Goal: Find specific fact: Find contact information

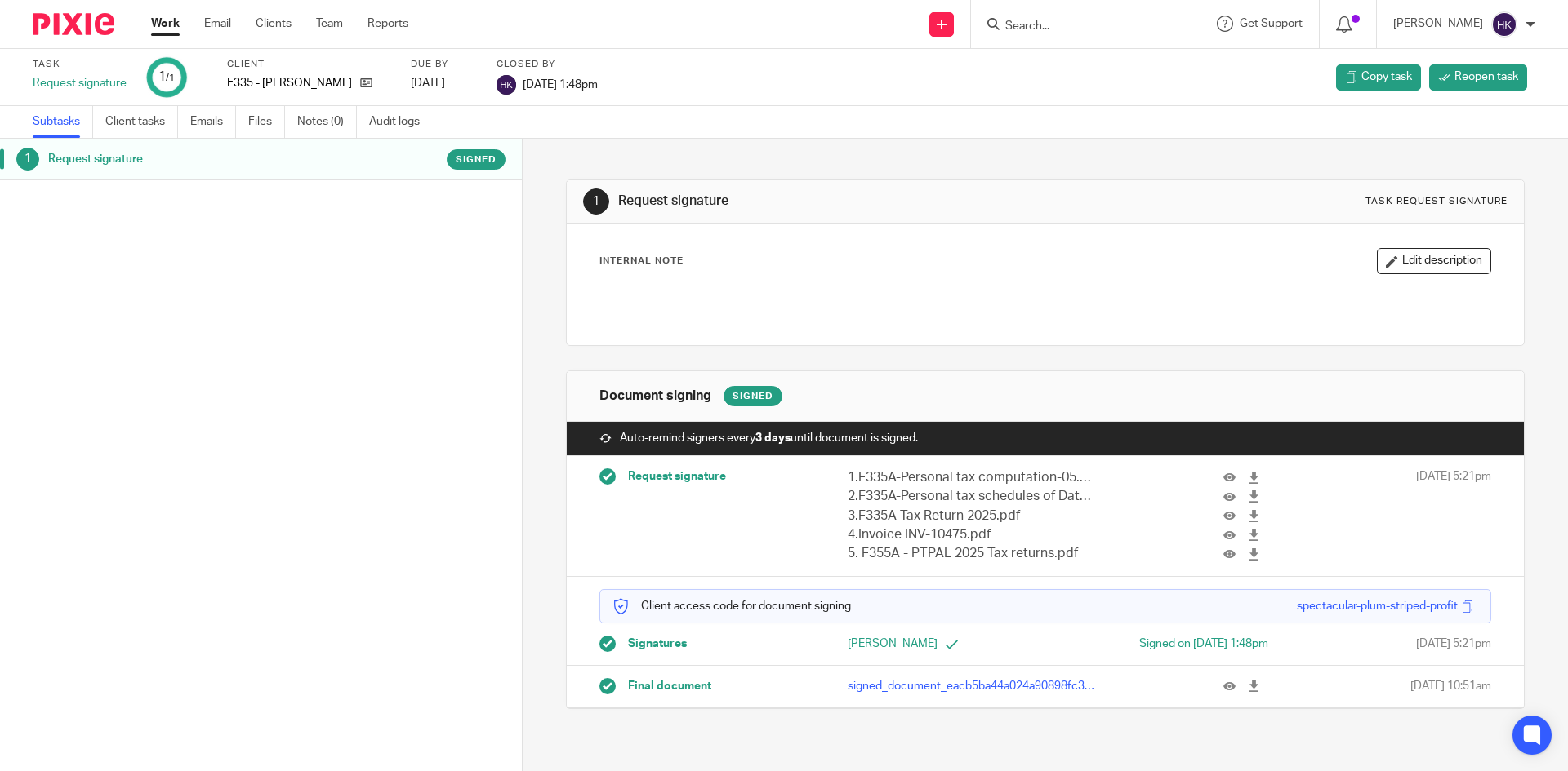
click at [1029, 23] on input "Search" at bounding box center [1077, 26] width 147 height 14
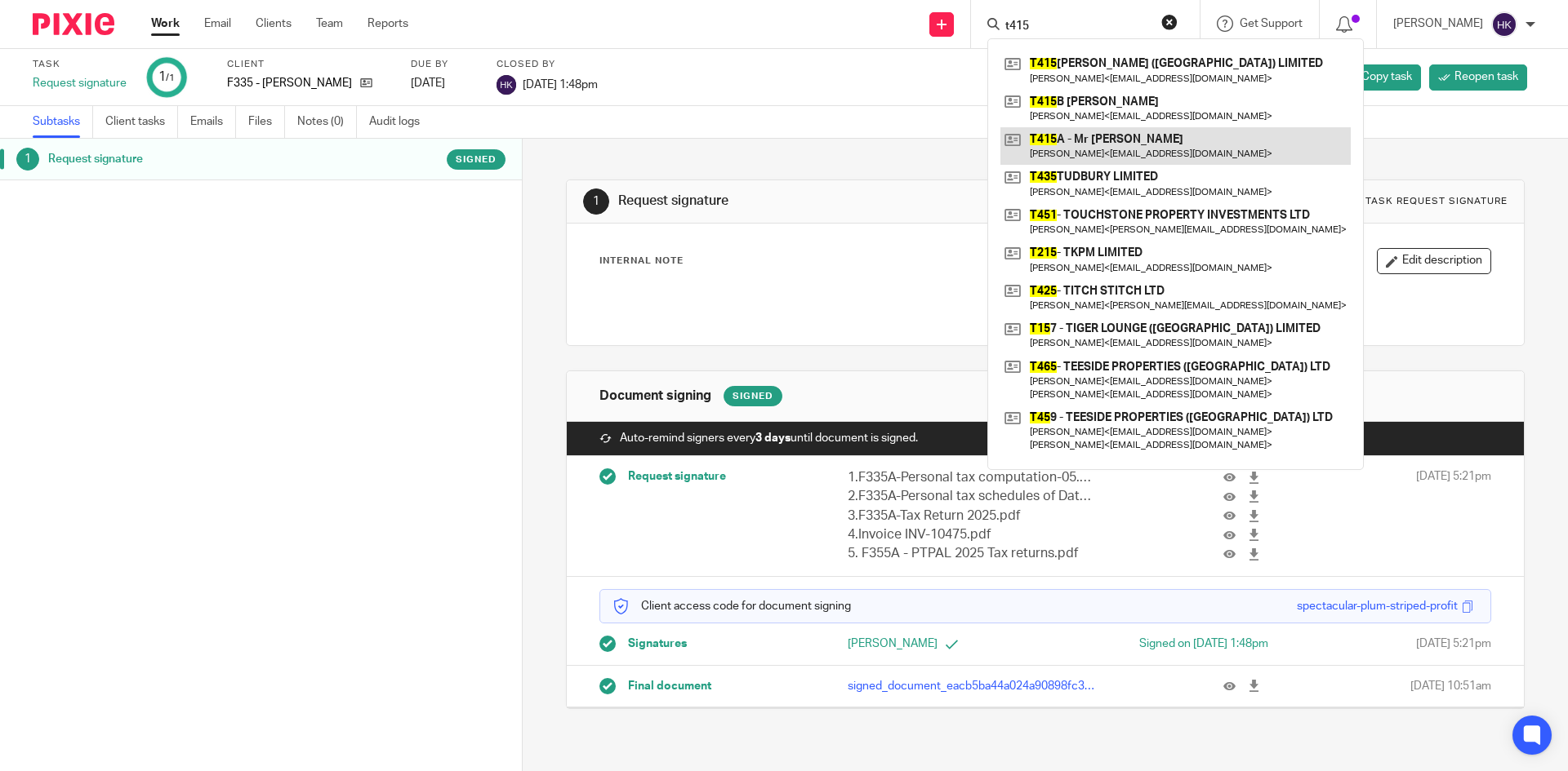
type input "t415"
drag, startPoint x: 1080, startPoint y: 139, endPoint x: 1070, endPoint y: 140, distance: 10.0
click at [1080, 139] on link at bounding box center [1176, 146] width 350 height 38
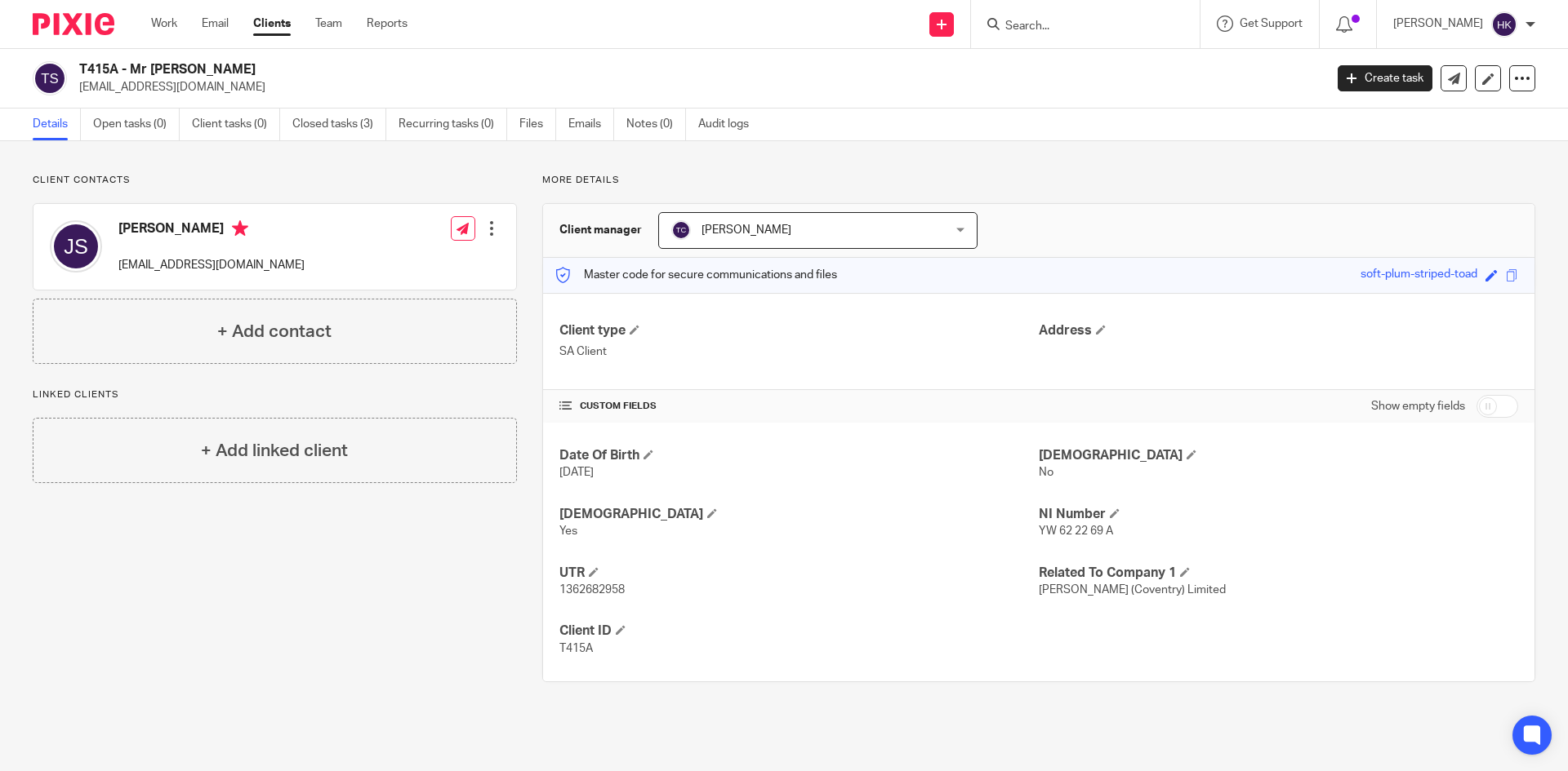
drag, startPoint x: 74, startPoint y: 92, endPoint x: 239, endPoint y: 101, distance: 165.2
click at [239, 101] on div "T415A - Mr [PERSON_NAME] [EMAIL_ADDRESS][DOMAIN_NAME] Create task Update from C…" at bounding box center [784, 79] width 1568 height 60
copy p "[EMAIL_ADDRESS][DOMAIN_NAME]"
click at [1059, 39] on div at bounding box center [1085, 24] width 229 height 48
click at [1057, 26] on input "Search" at bounding box center [1077, 26] width 147 height 14
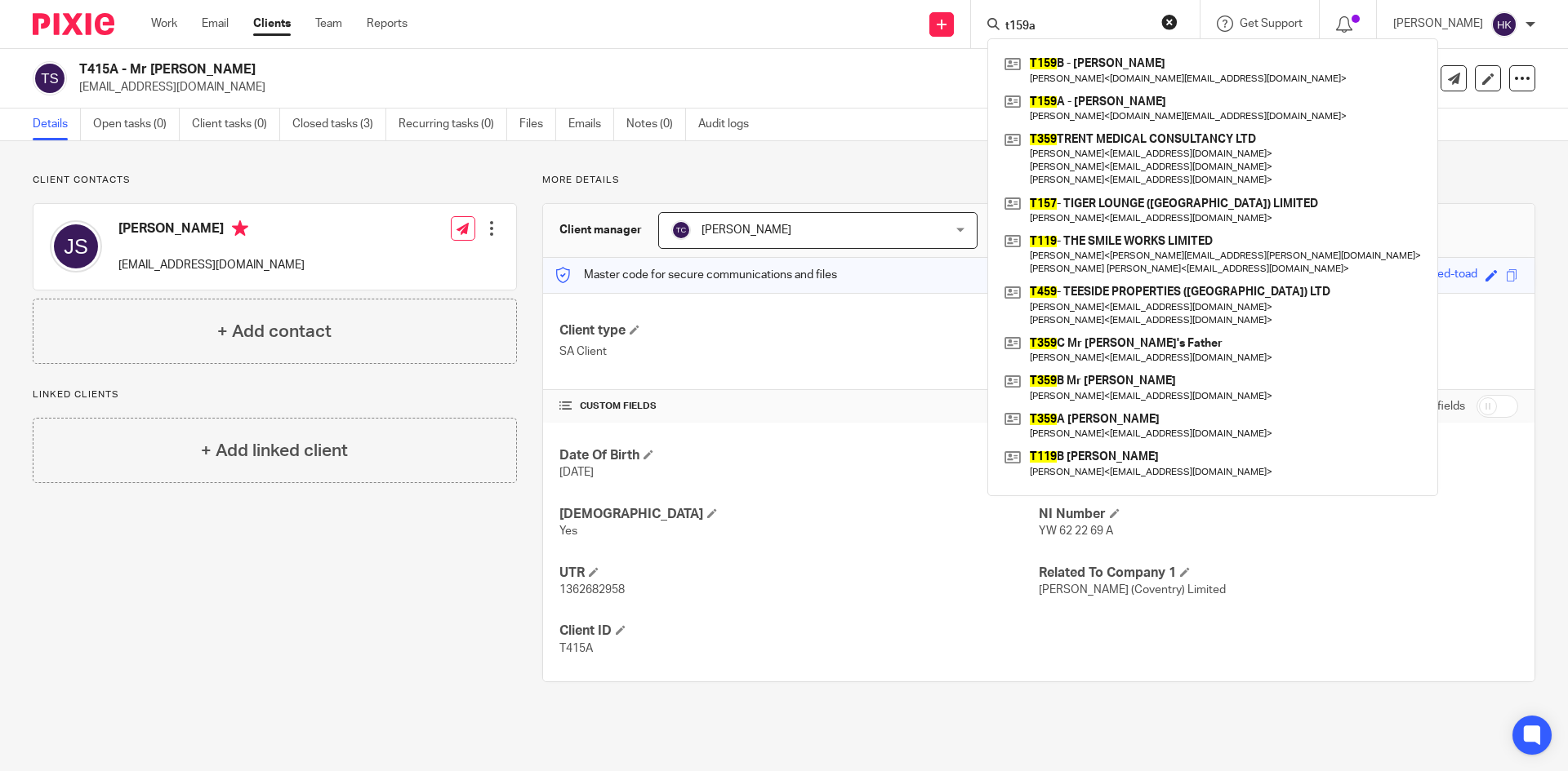
type input "t159a"
click button "submit" at bounding box center [0, 0] width 0 height 0
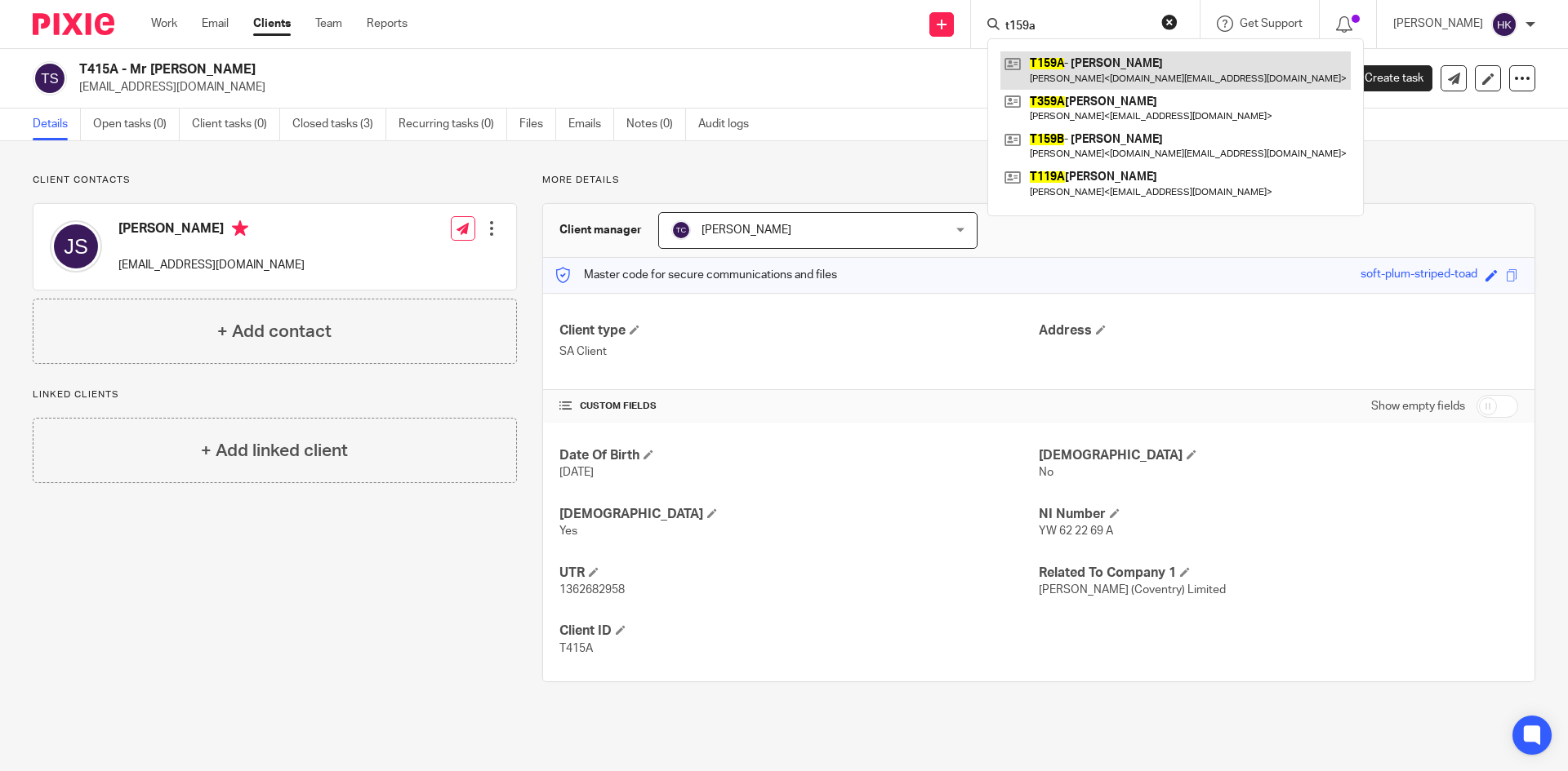
click at [1119, 78] on link at bounding box center [1176, 70] width 350 height 38
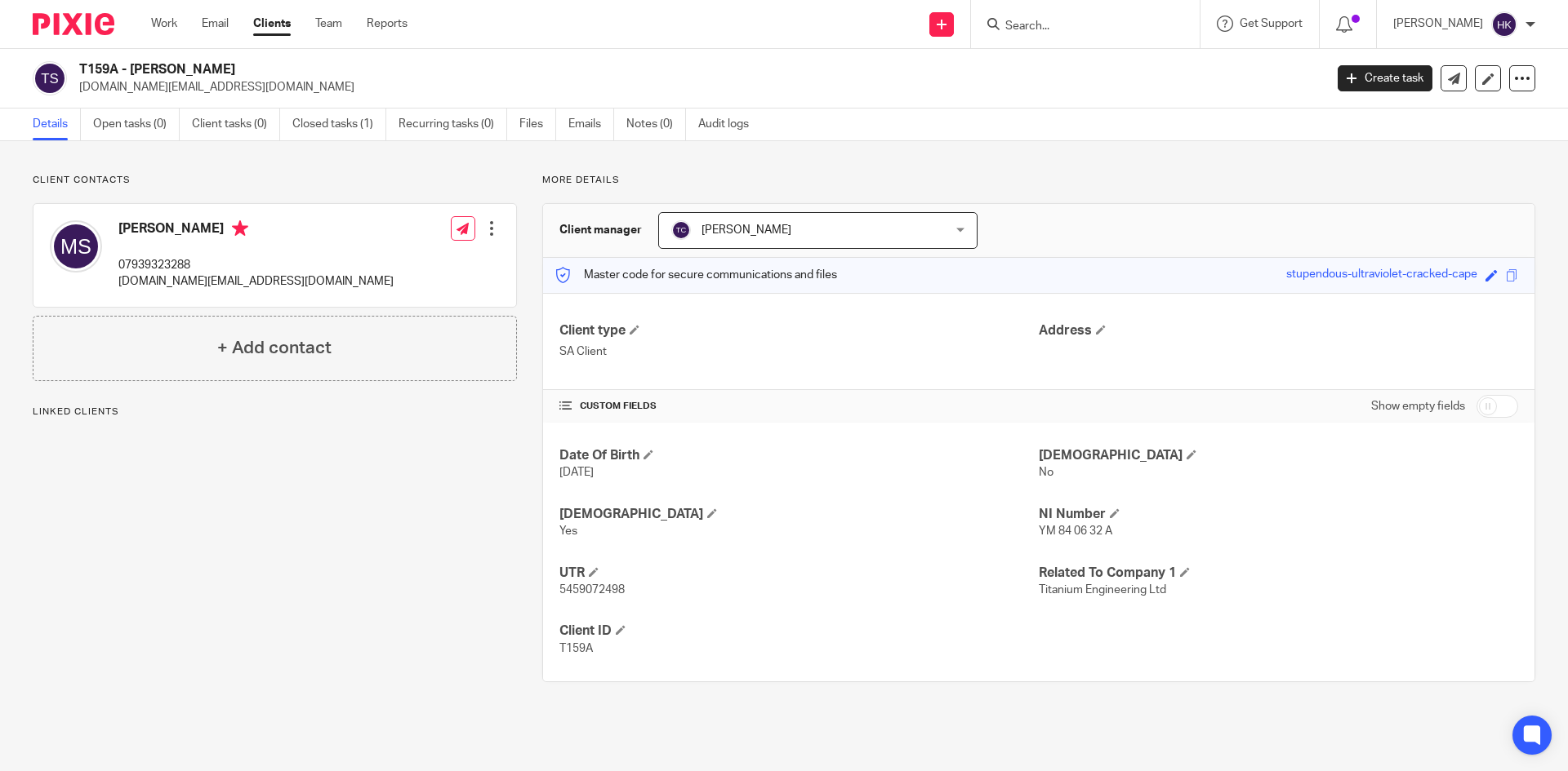
drag, startPoint x: 79, startPoint y: 89, endPoint x: 256, endPoint y: 98, distance: 177.2
click at [256, 98] on div "T159A - Mr Mohinder Singh titanium.engineering@hotmail.com Create task Update f…" at bounding box center [784, 79] width 1568 height 60
copy p "[DOMAIN_NAME][EMAIL_ADDRESS][DOMAIN_NAME]"
